Goal: Task Accomplishment & Management: Use online tool/utility

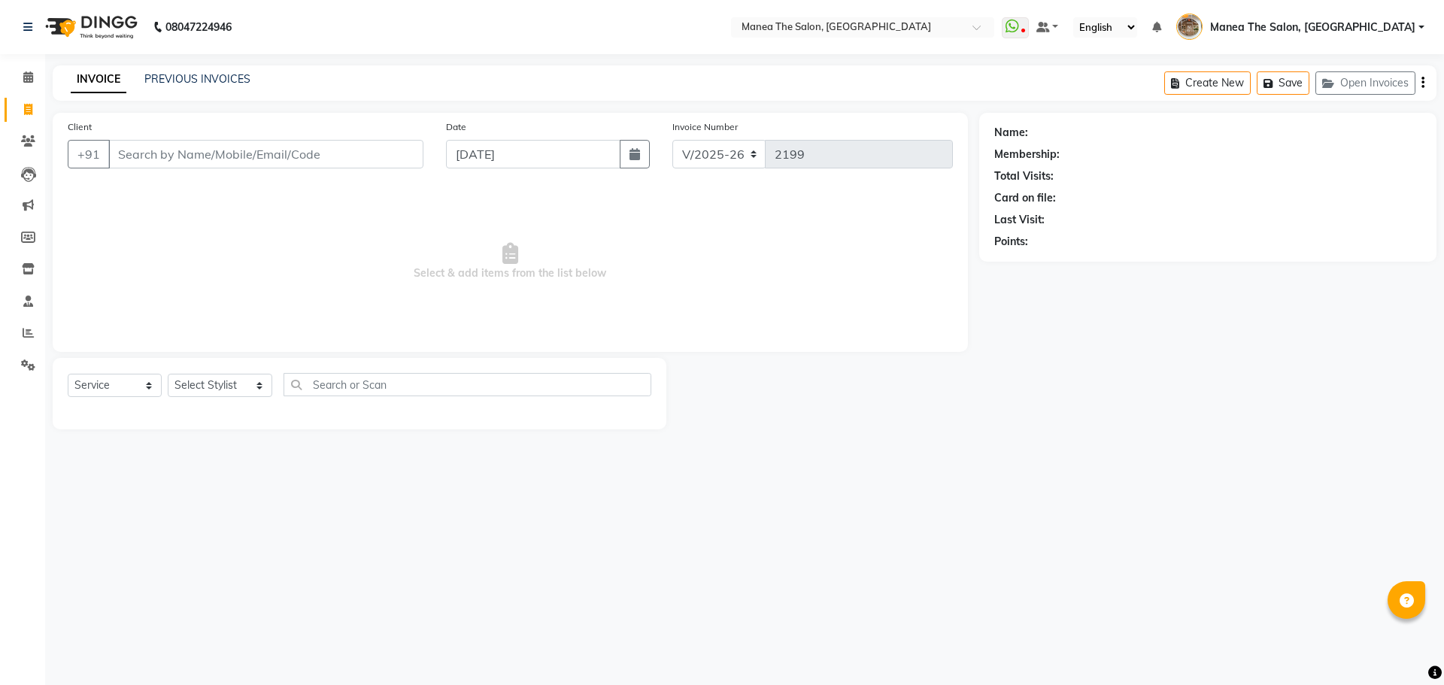
select select "7287"
select select "service"
click at [216, 76] on link "PREVIOUS INVOICES" at bounding box center [197, 79] width 106 height 14
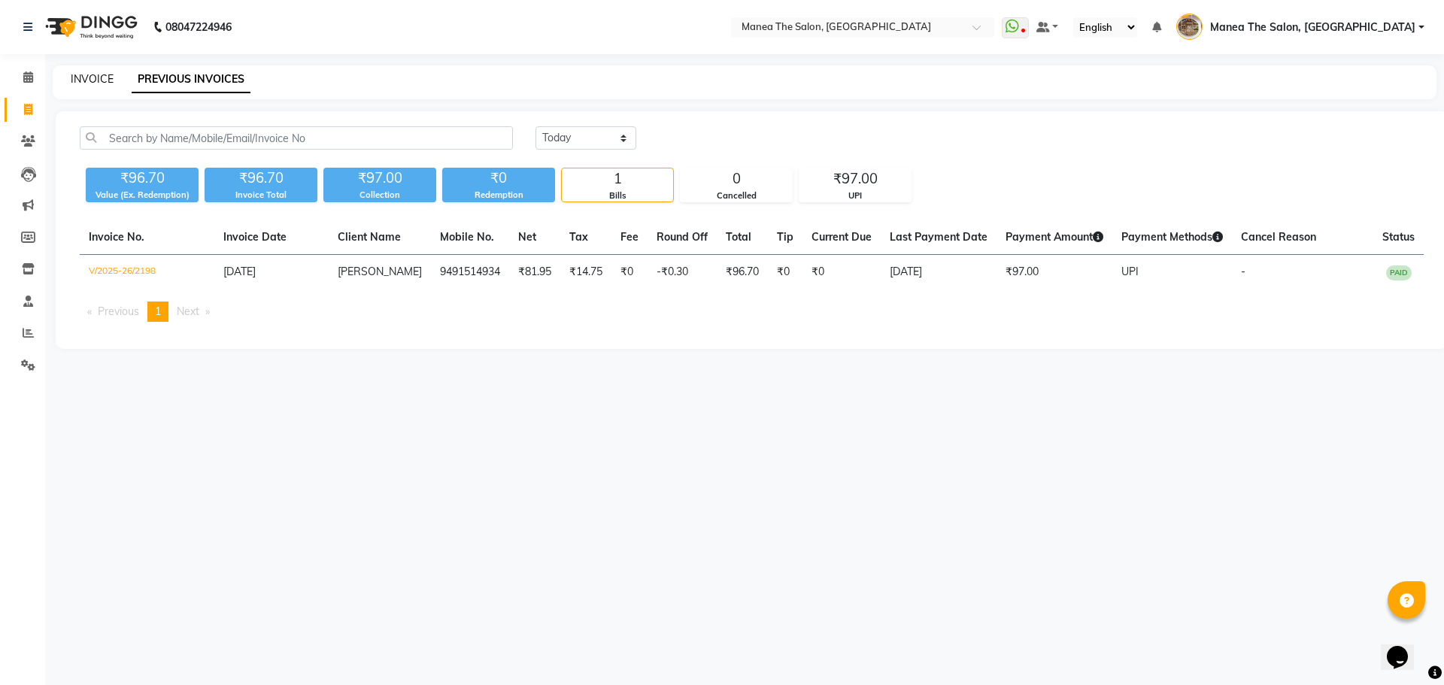
click at [90, 74] on link "INVOICE" at bounding box center [92, 79] width 43 height 14
select select "service"
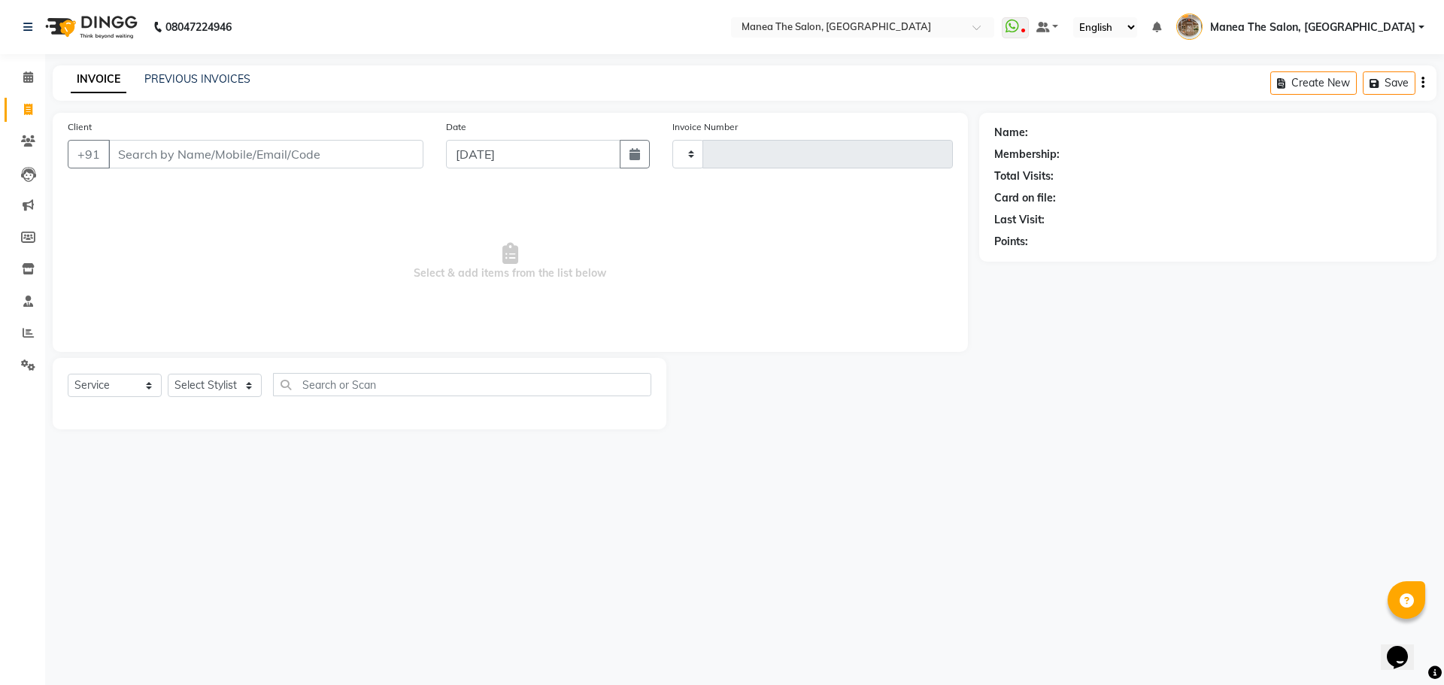
type input "2199"
select select "7287"
